Goal: Task Accomplishment & Management: Use online tool/utility

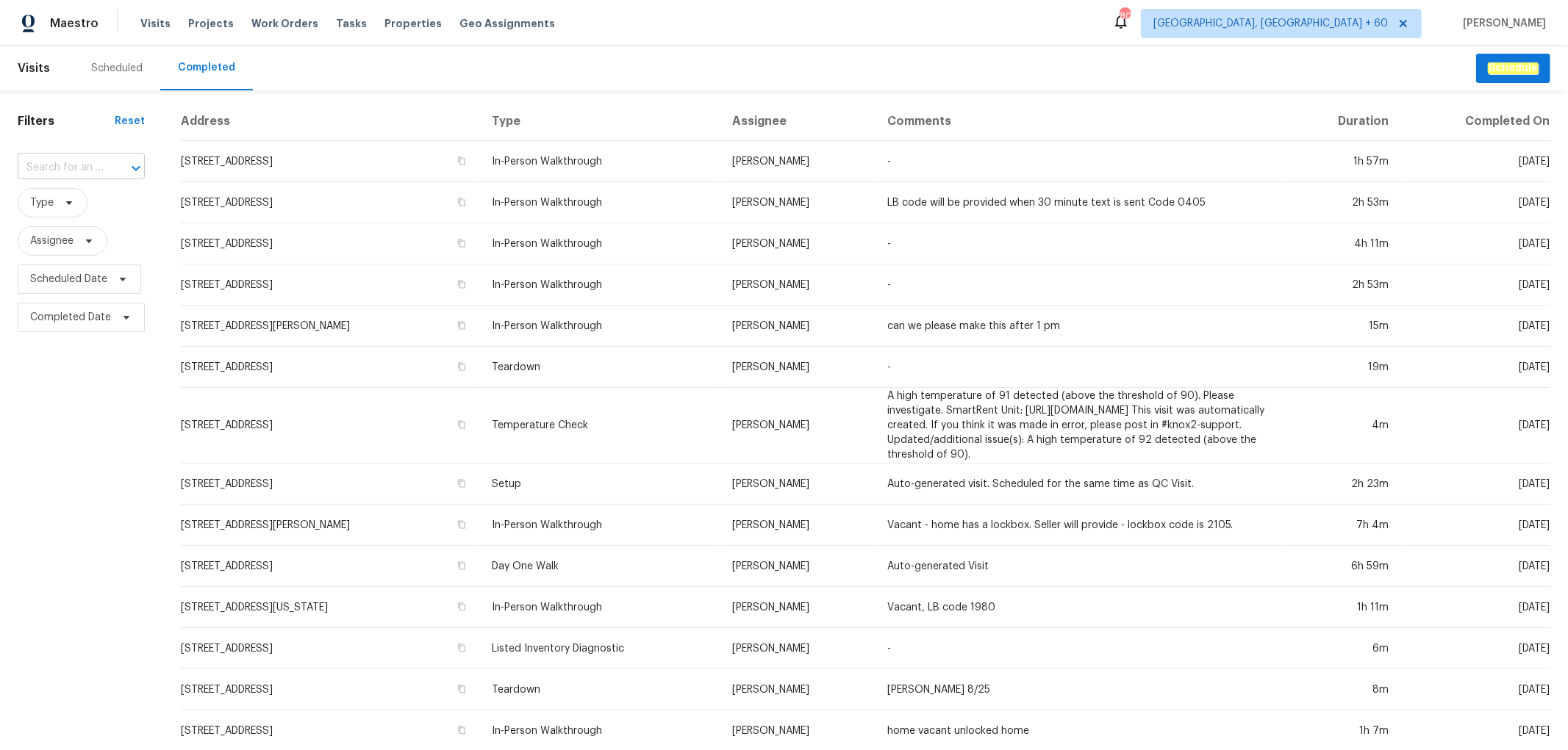
click at [79, 166] on input "text" at bounding box center [61, 168] width 86 height 23
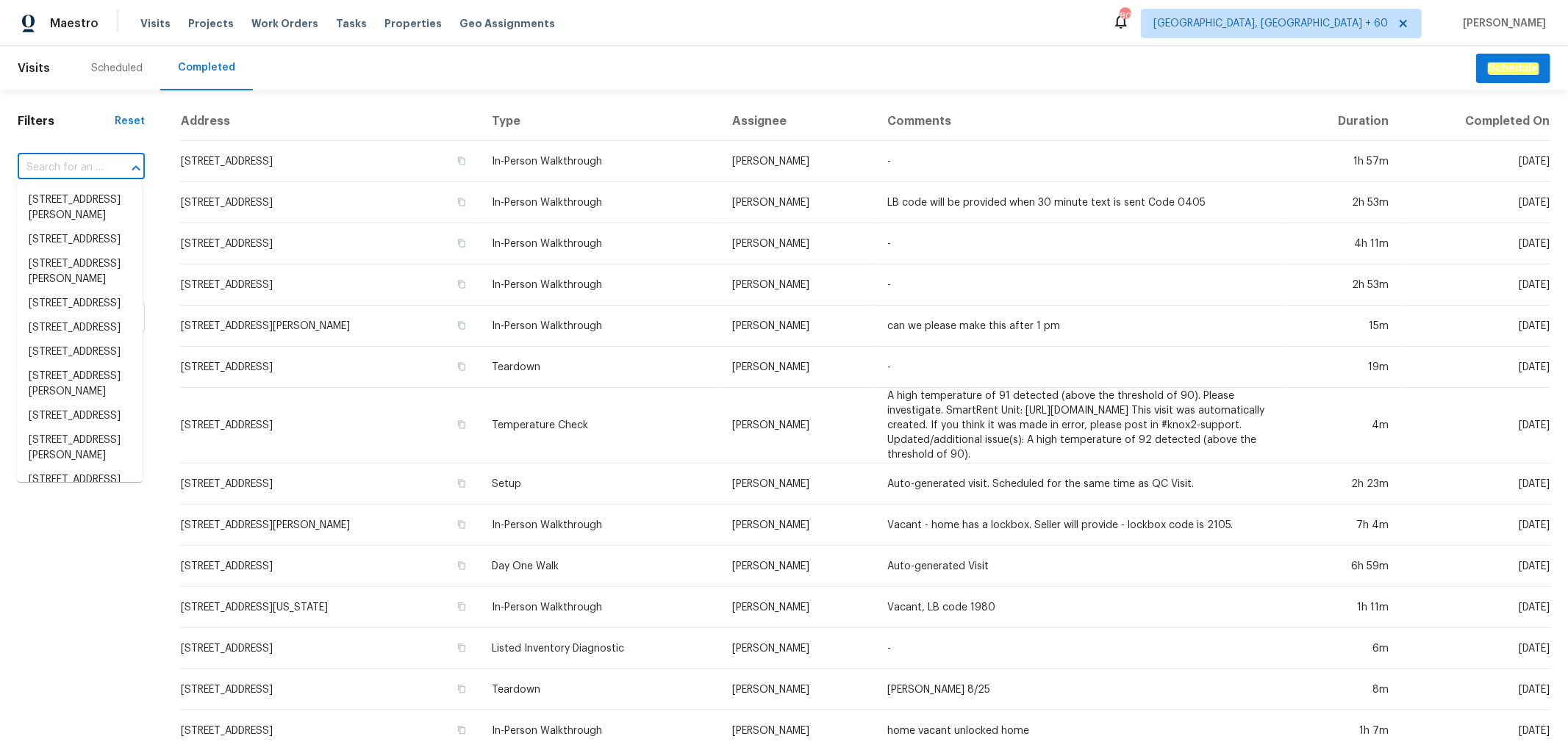
paste input "[STREET_ADDRESS]"
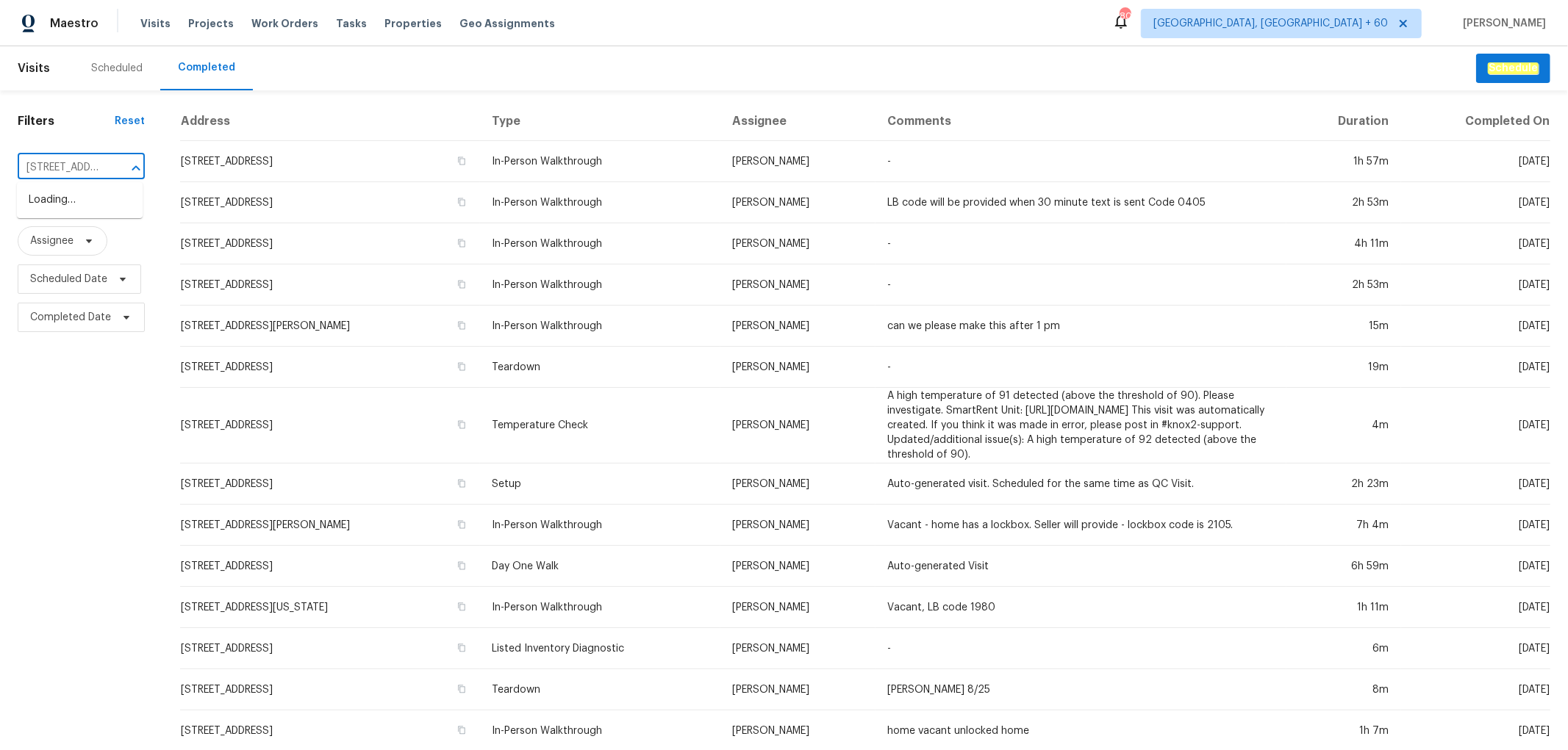
scroll to position [0, 120]
type input "[STREET_ADDRESS]"
click at [81, 213] on li "[STREET_ADDRESS]" at bounding box center [79, 199] width 126 height 24
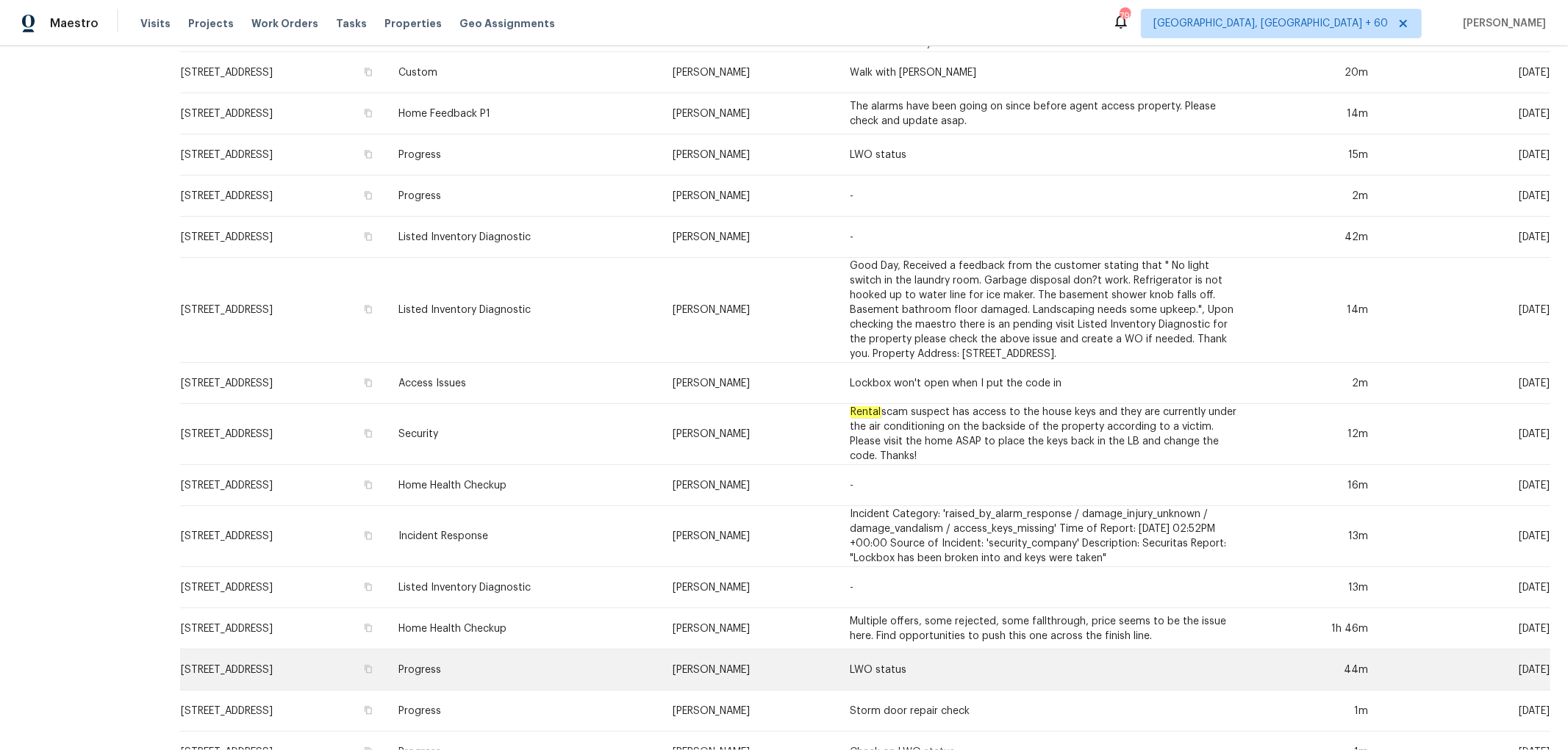
scroll to position [417, 0]
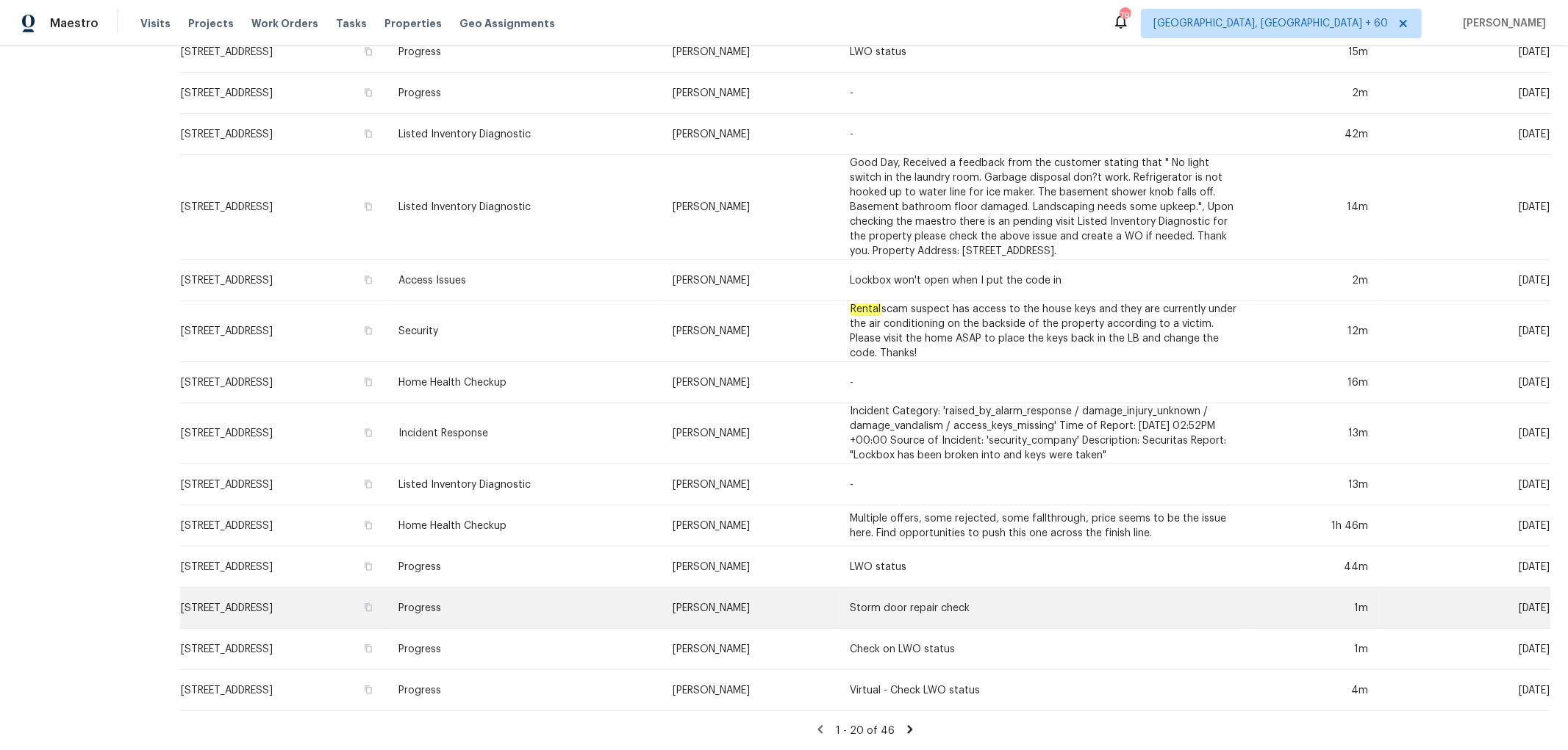
click at [613, 588] on td "Progress" at bounding box center [524, 608] width 274 height 41
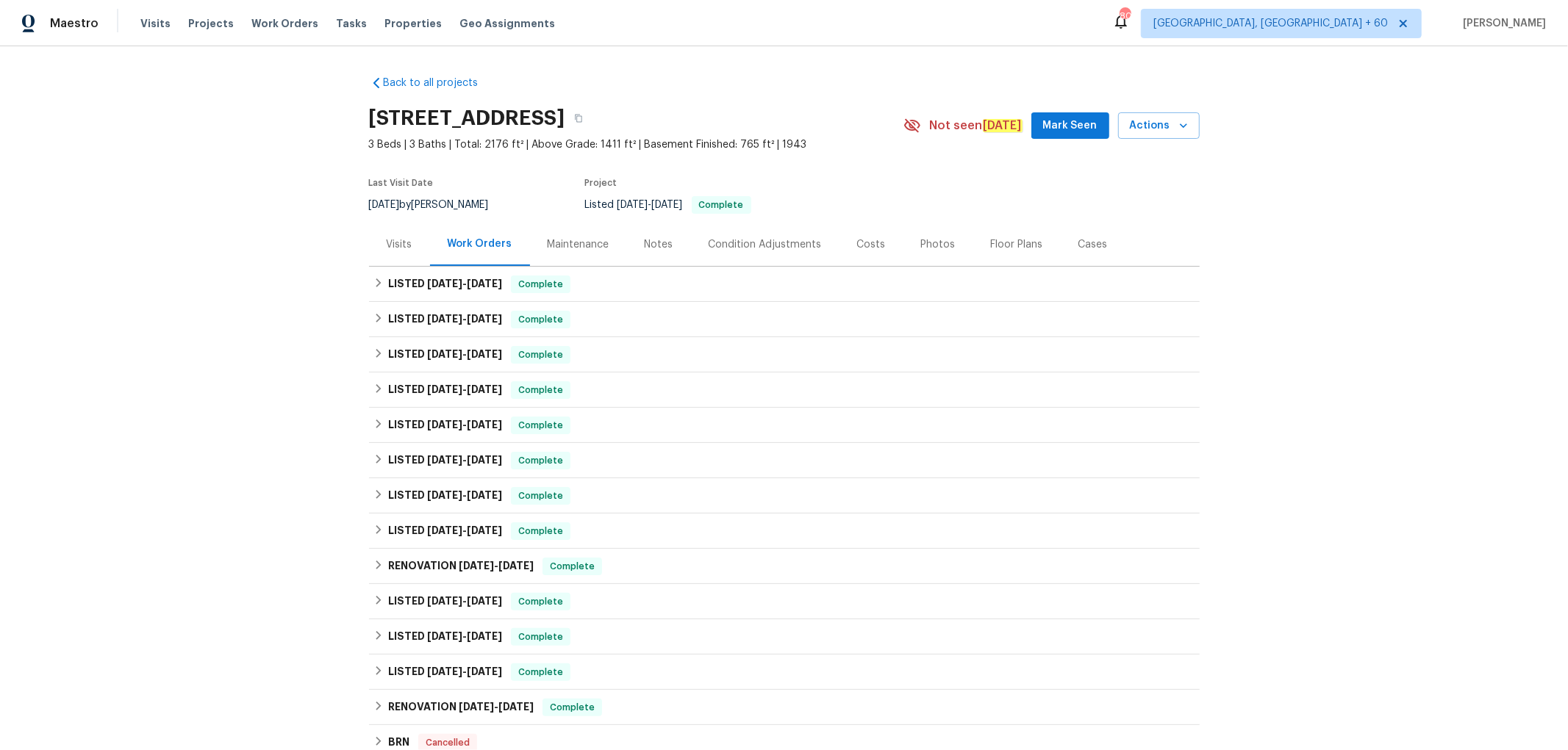
click at [921, 247] on div "Photos" at bounding box center [938, 244] width 35 height 15
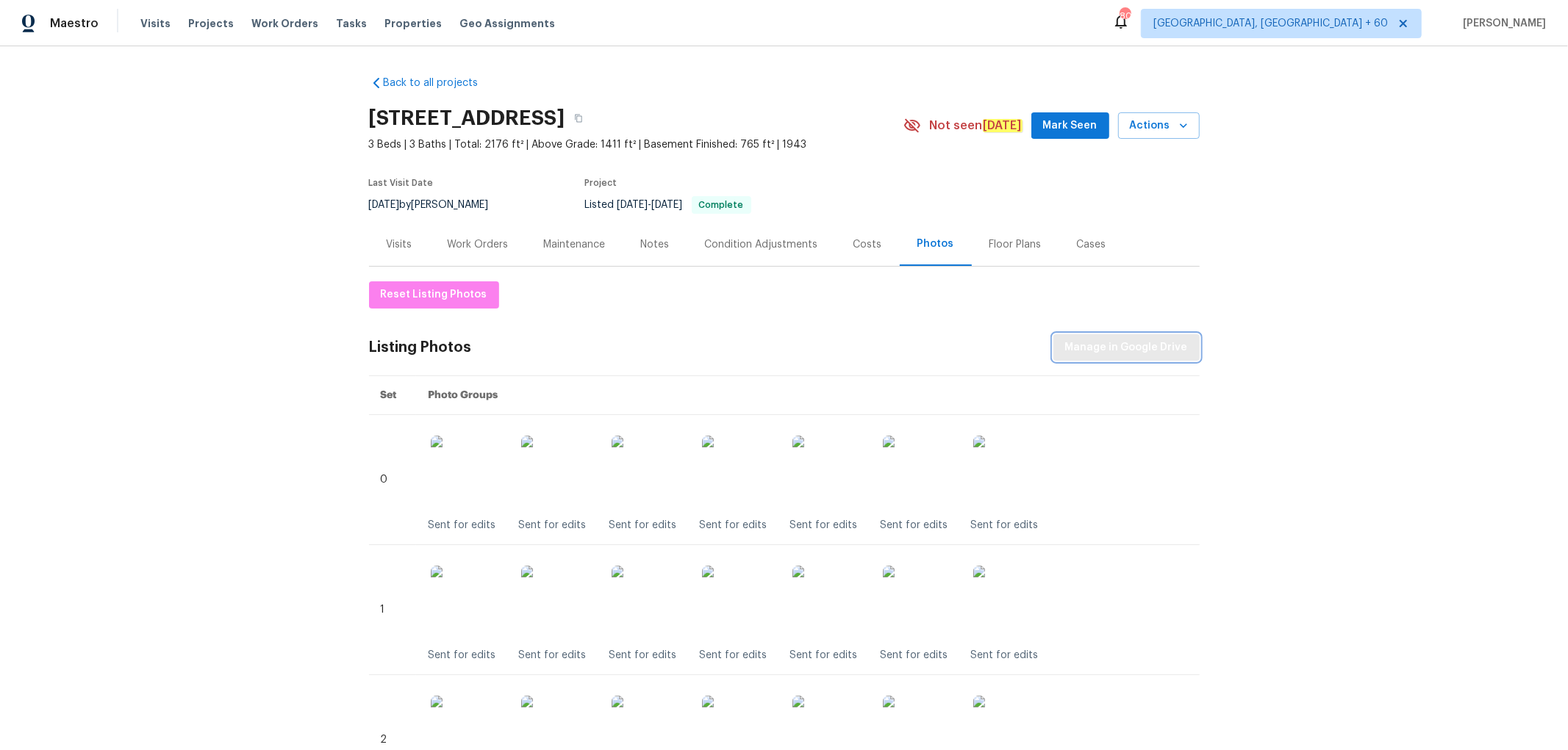
click at [1148, 347] on span "Manage in Google Drive" at bounding box center [1126, 348] width 123 height 18
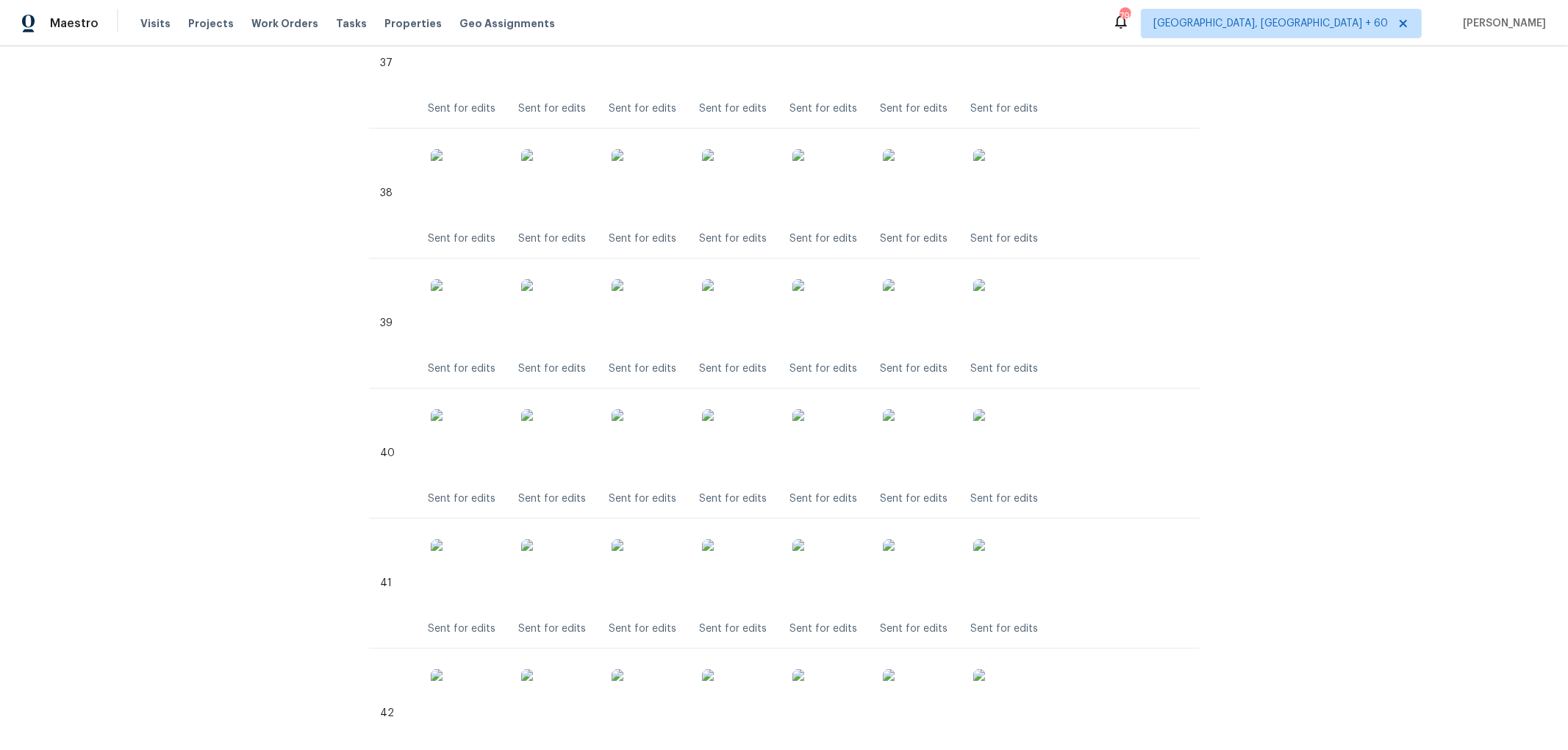
scroll to position [5224, 0]
